Goal: Transaction & Acquisition: Purchase product/service

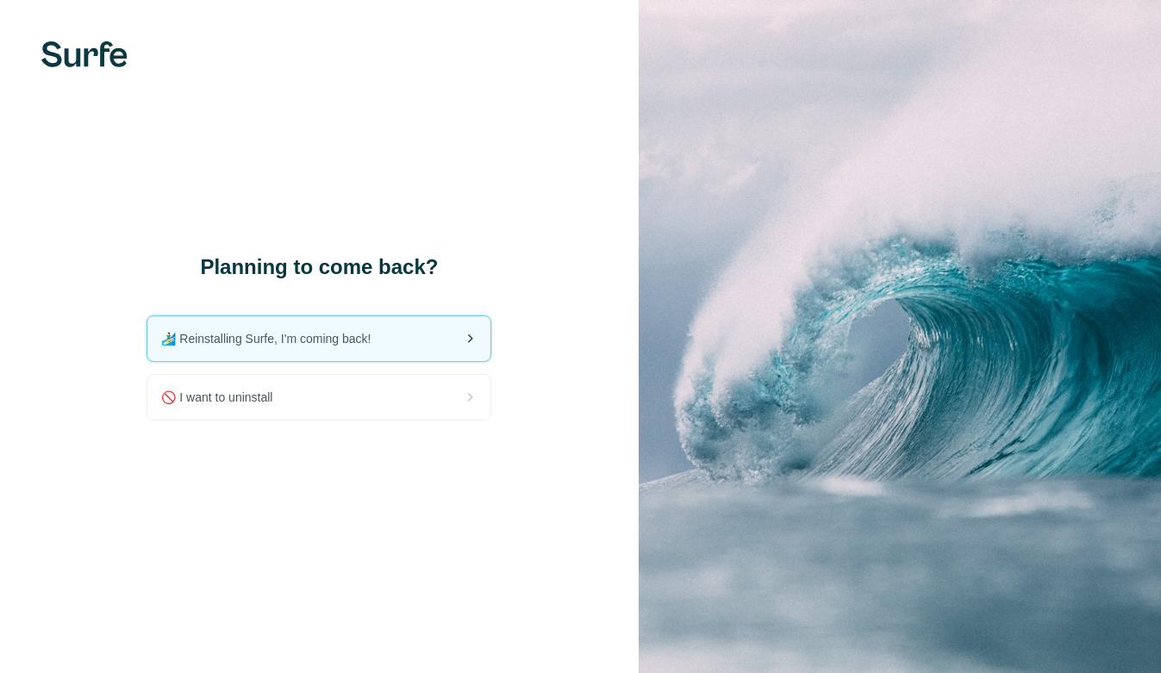
click at [366, 342] on span "🏄🏻‍♂️ Reinstalling Surfe, I'm coming back!" at bounding box center [272, 338] width 223 height 17
click at [347, 330] on span "🏄🏻‍♂️ Reinstalling Surfe, I'm coming back!" at bounding box center [272, 338] width 223 height 17
click at [62, 58] on img at bounding box center [84, 54] width 86 height 26
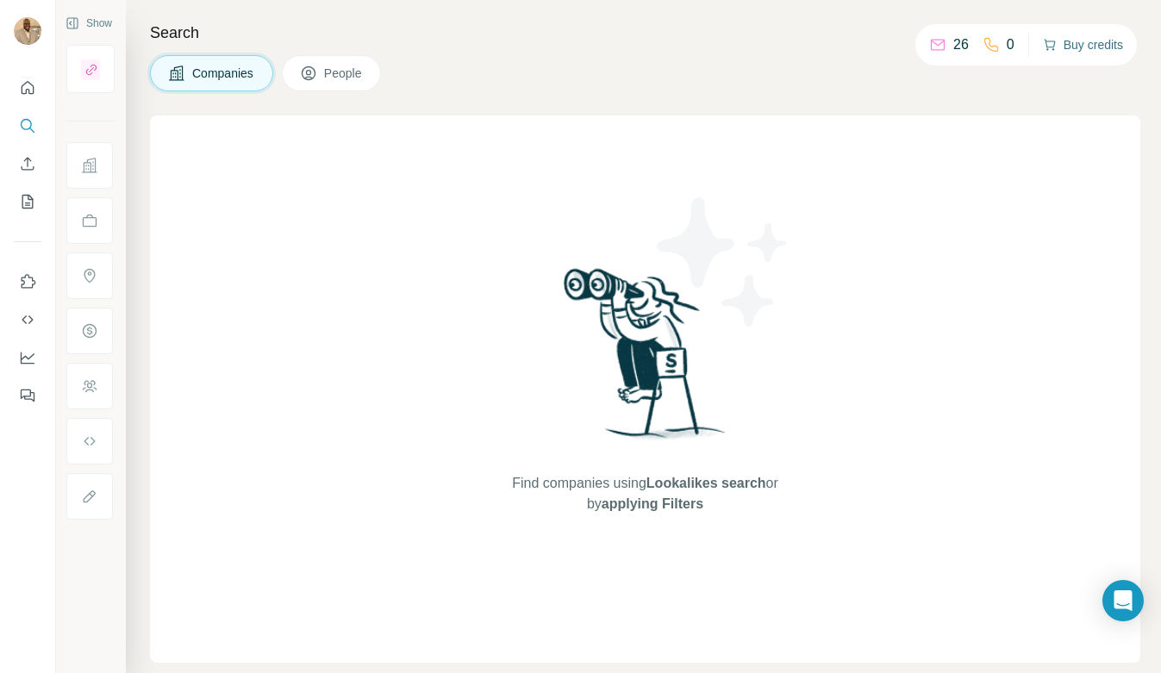
click at [1110, 42] on button "Buy credits" at bounding box center [1083, 45] width 80 height 24
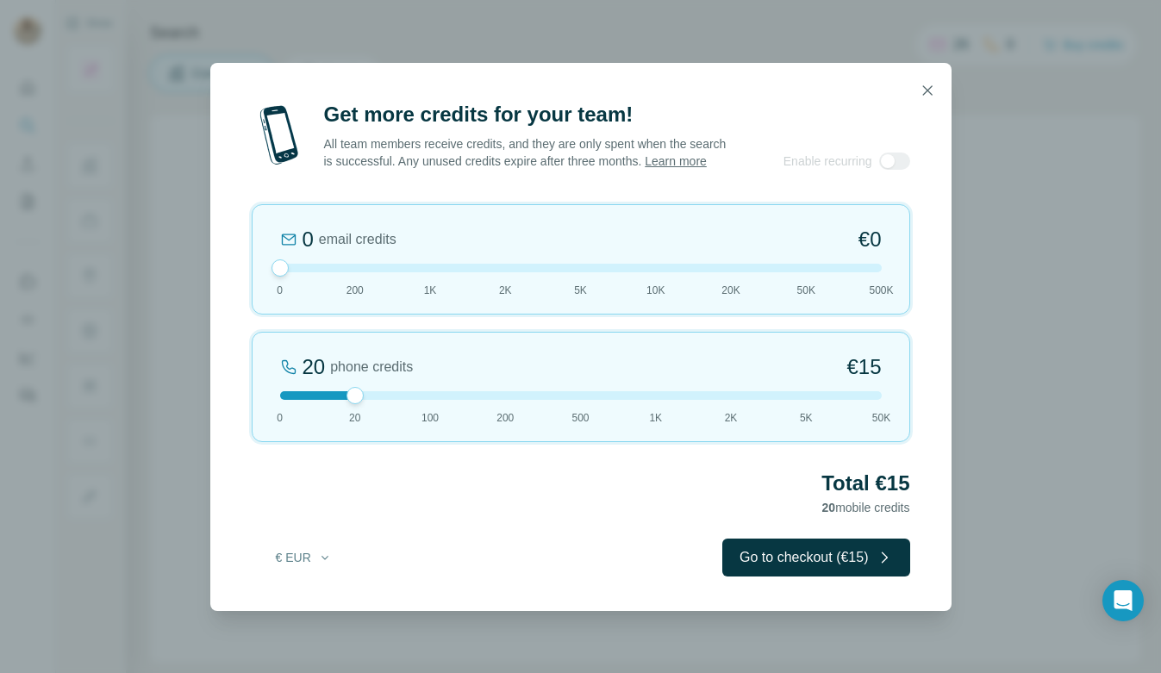
drag, startPoint x: 353, startPoint y: 278, endPoint x: 258, endPoint y: 277, distance: 94.8
click at [258, 277] on div "0 email credits €0 0 200 1K 2K 5K 10K 20K 50K 500K" at bounding box center [581, 259] width 659 height 110
drag, startPoint x: 353, startPoint y: 398, endPoint x: 436, endPoint y: 411, distance: 83.8
click at [436, 411] on div "100 phone credits €72 0 20 100 200 500 1K 2K 5K 50K" at bounding box center [581, 387] width 659 height 110
click at [326, 565] on icon "button" at bounding box center [325, 558] width 14 height 14
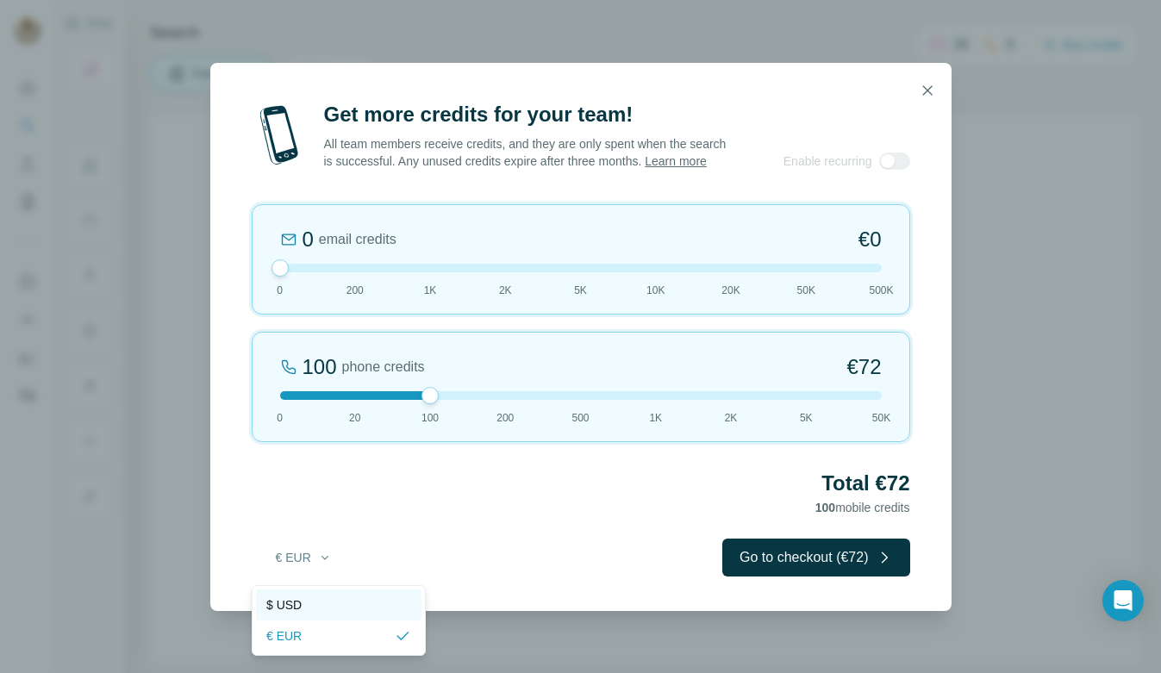
click at [343, 603] on div "$ USD" at bounding box center [338, 605] width 145 height 17
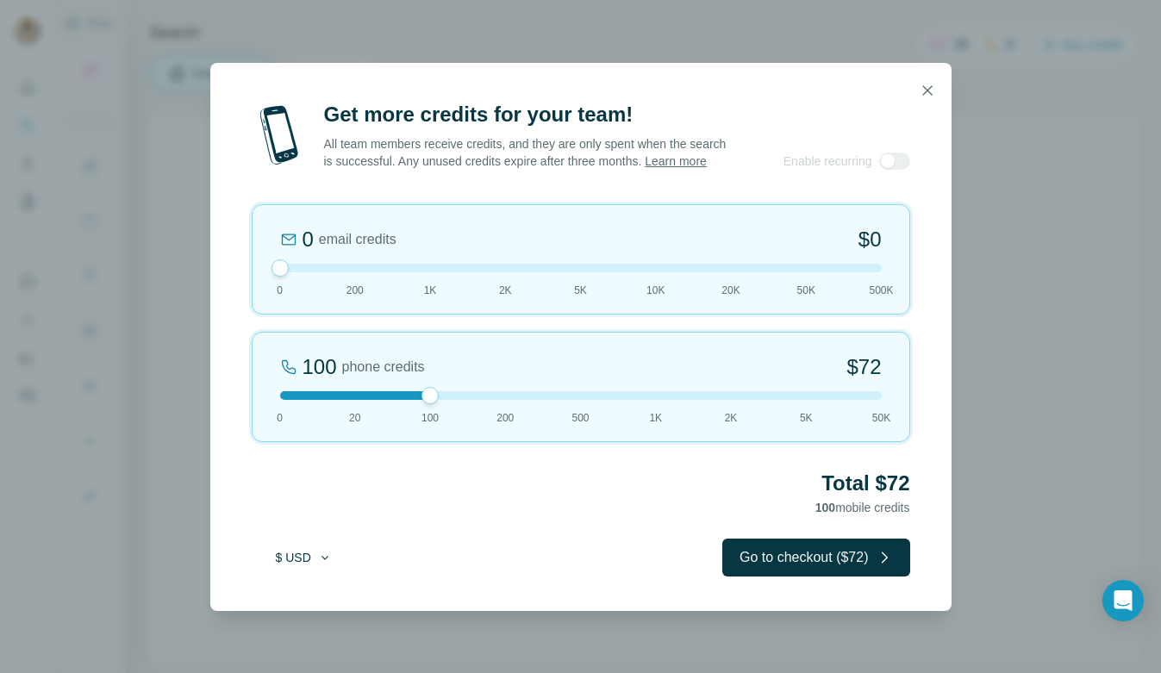
click at [297, 568] on button "$ USD" at bounding box center [304, 557] width 80 height 31
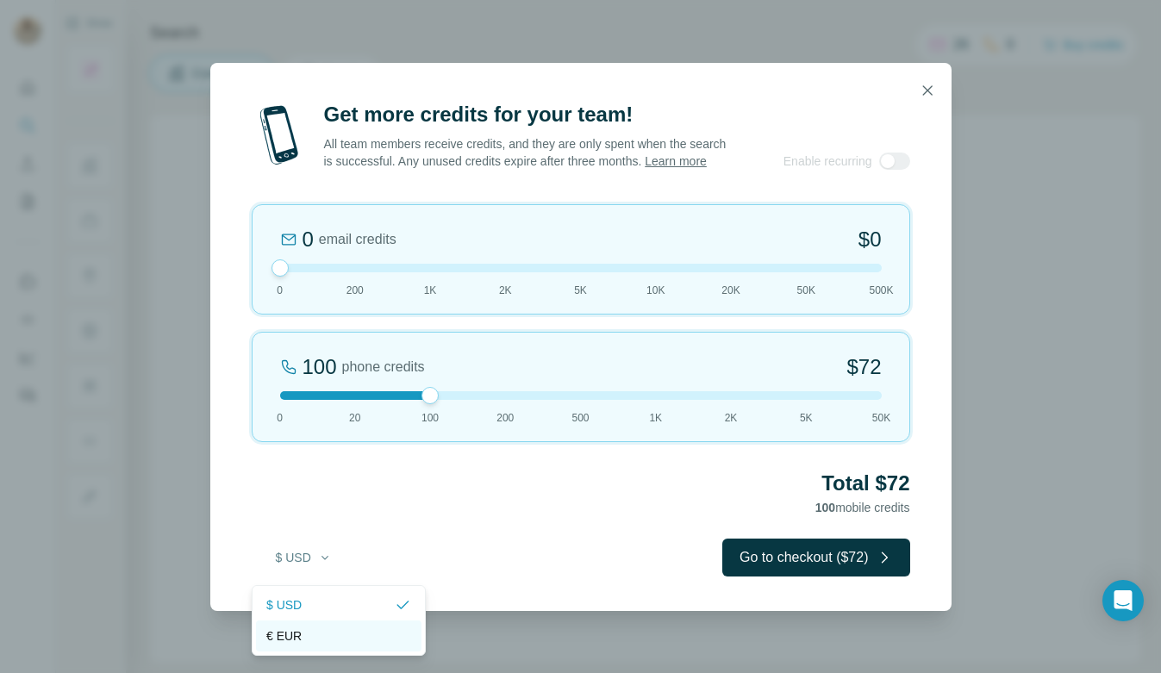
click at [301, 634] on div "€ EUR" at bounding box center [338, 636] width 145 height 17
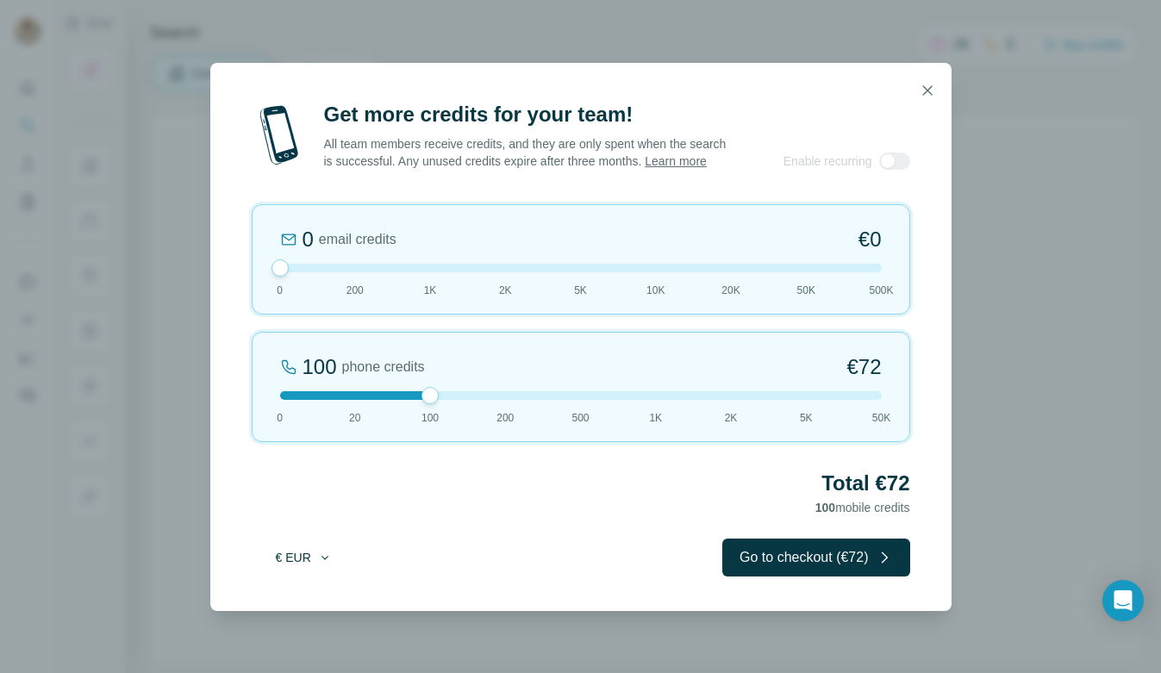
click at [310, 573] on button "€ EUR" at bounding box center [304, 557] width 80 height 31
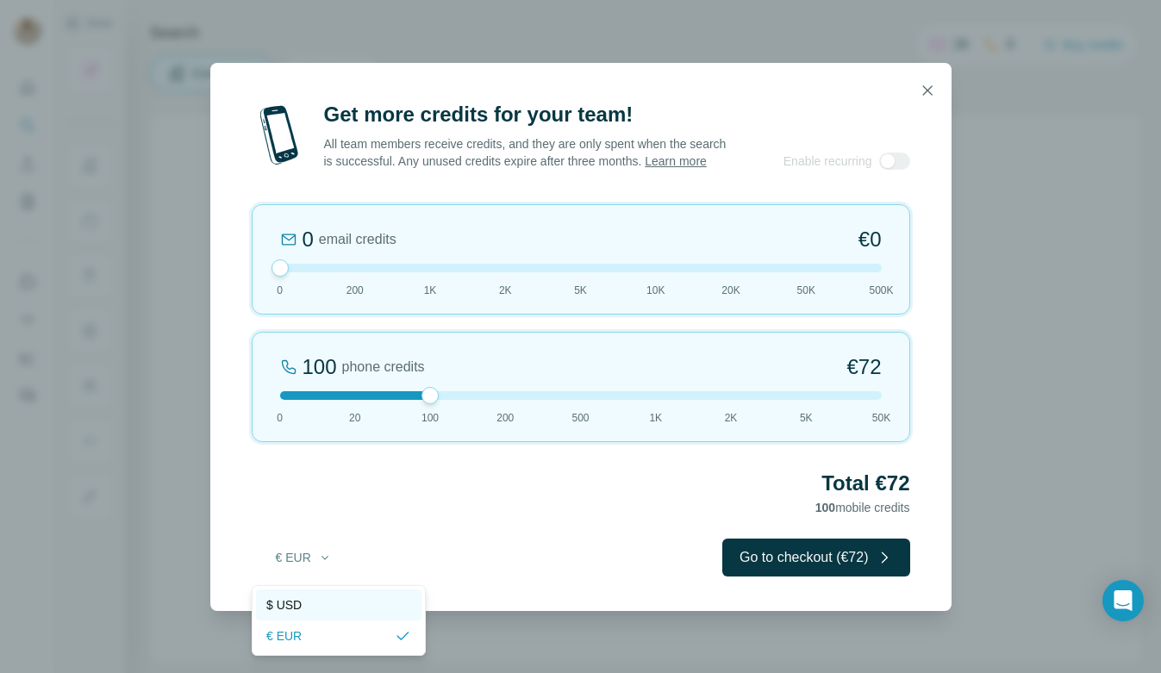
click at [316, 605] on div "$ USD" at bounding box center [338, 605] width 145 height 17
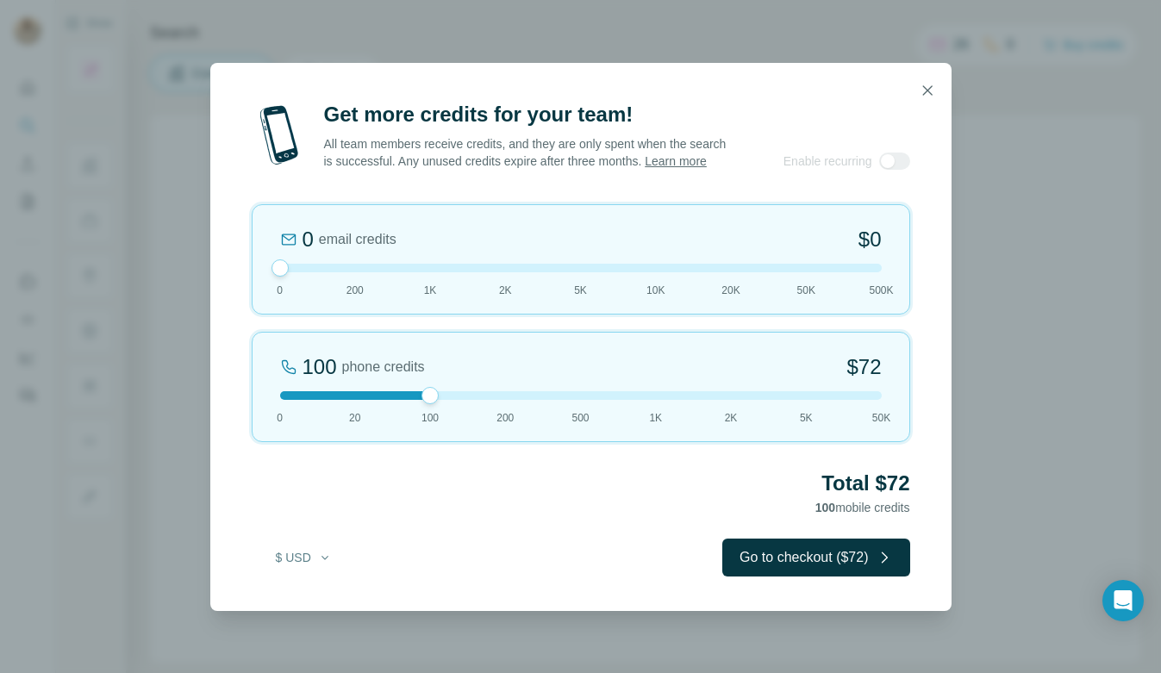
click at [119, 294] on div "Get more credits for your team! All team members receive credits, and they are …" at bounding box center [580, 336] width 1161 height 673
click at [916, 73] on button "button" at bounding box center [927, 90] width 34 height 34
